Goal: Book appointment/travel/reservation

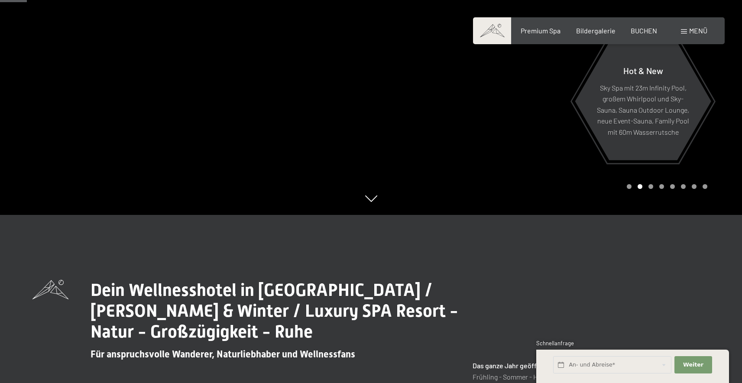
scroll to position [168, 0]
click at [581, 366] on input "text" at bounding box center [612, 365] width 118 height 18
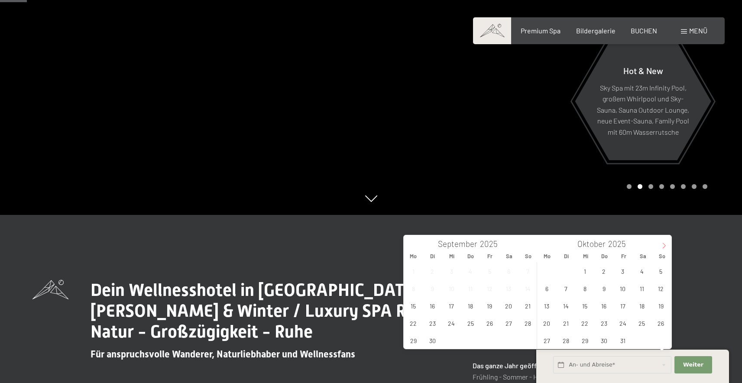
click at [662, 244] on icon at bounding box center [664, 245] width 6 height 6
type input "2026"
click at [662, 244] on icon at bounding box center [664, 245] width 6 height 6
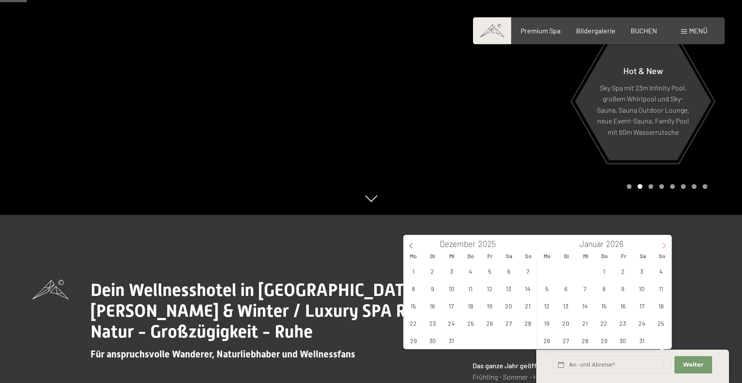
type input "2026"
click at [663, 307] on span "15" at bounding box center [660, 305] width 17 height 17
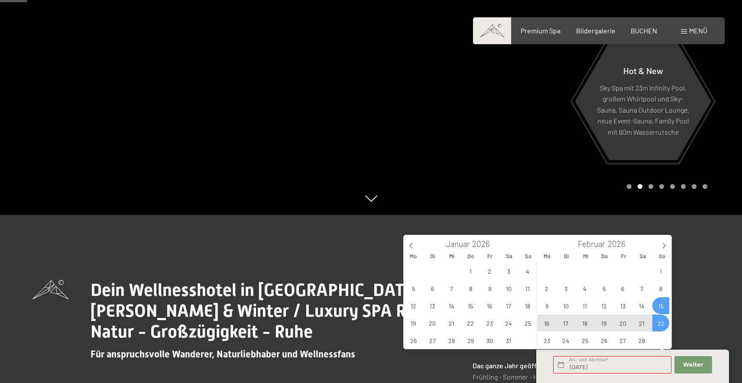
click at [661, 324] on span "22" at bounding box center [660, 322] width 17 height 17
type input "So. 15.02.2026 - So. 22.02.2026"
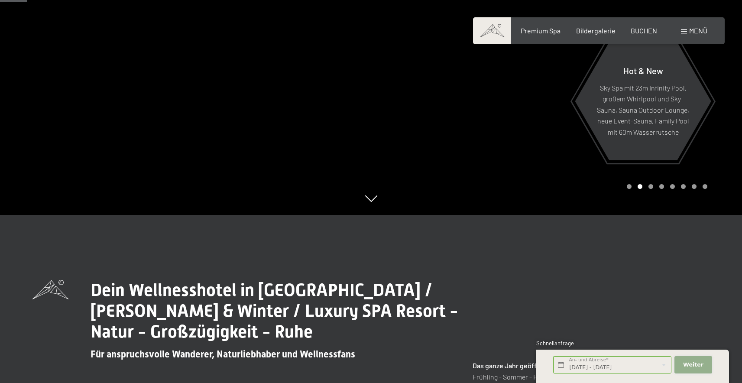
click at [690, 365] on span "Weiter" at bounding box center [693, 365] width 20 height 8
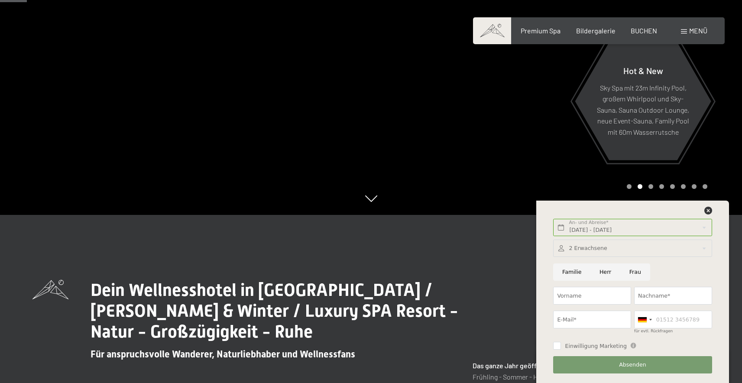
click at [575, 246] on div at bounding box center [632, 248] width 158 height 18
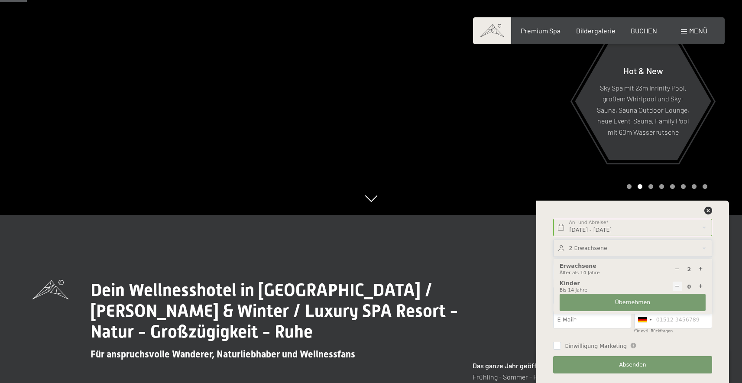
click at [700, 268] on icon at bounding box center [701, 269] width 6 height 6
type input "3"
click at [652, 300] on button "Übernehmen" at bounding box center [632, 303] width 146 height 18
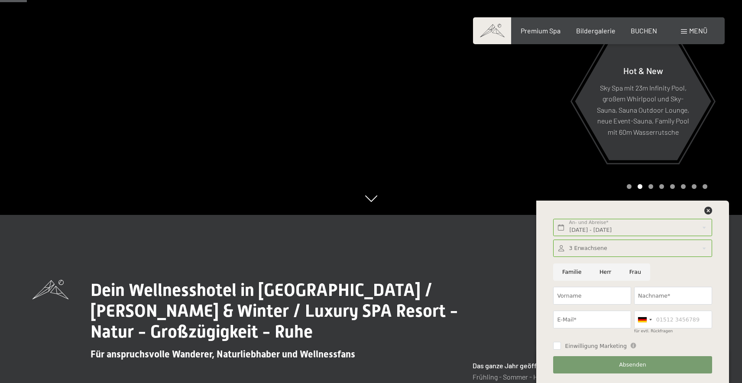
click at [602, 271] on input "Herr" at bounding box center [605, 272] width 30 height 18
radio input "true"
click at [585, 295] on input "Vorname" at bounding box center [592, 296] width 78 height 18
type input "Jürgen"
click at [666, 294] on input "Nachname*" at bounding box center [673, 296] width 78 height 18
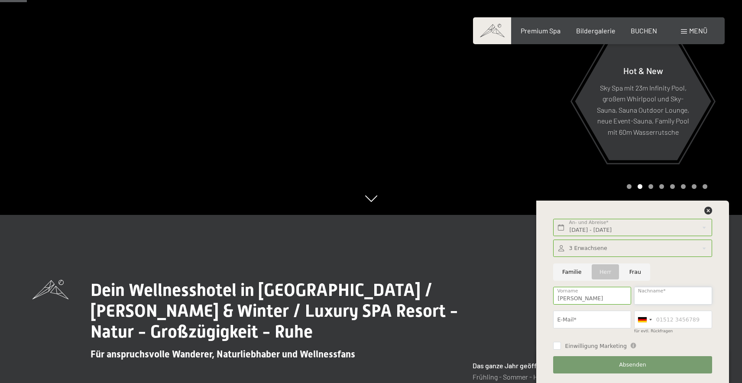
type input "Brehm"
click at [581, 322] on input "E-Mail*" at bounding box center [592, 319] width 78 height 18
type input "brehmjuergen@web.de"
click at [559, 346] on input "Einwilligung Marketing" at bounding box center [557, 346] width 8 height 8
checkbox input "true"
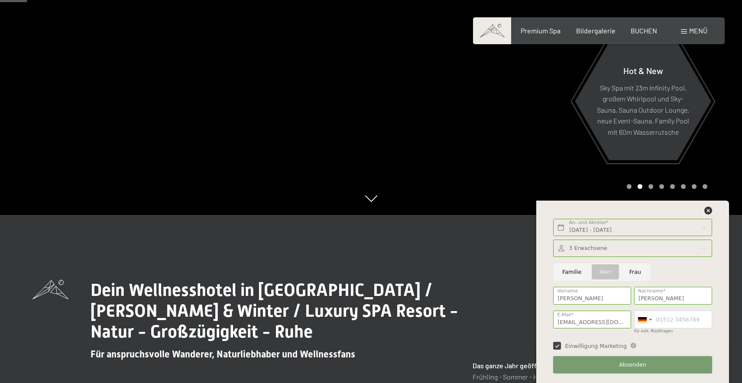
click at [630, 368] on span "Absenden" at bounding box center [632, 365] width 27 height 8
